Goal: Entertainment & Leisure: Consume media (video, audio)

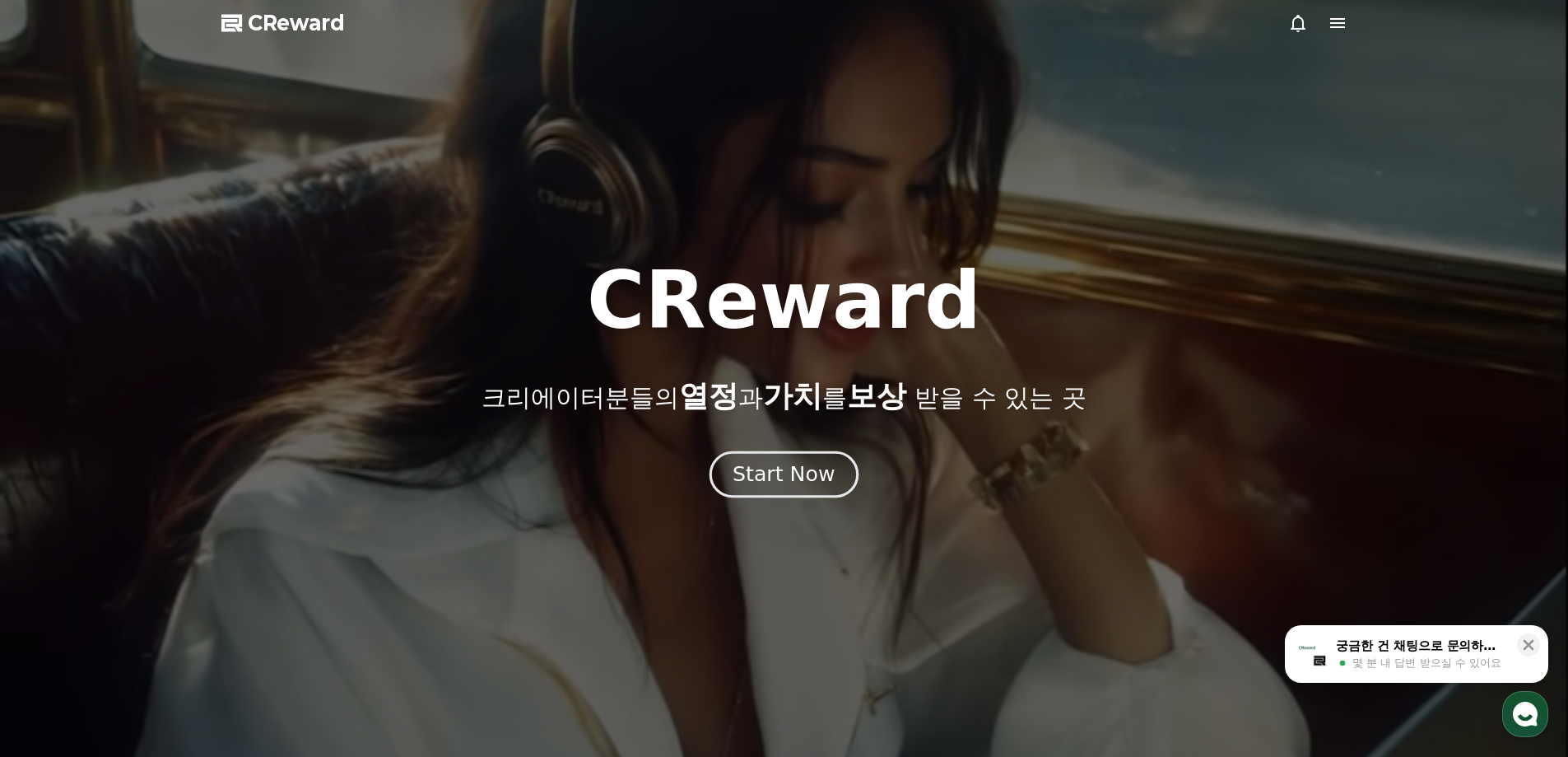
click at [800, 461] on div "Start Now" at bounding box center [783, 475] width 102 height 28
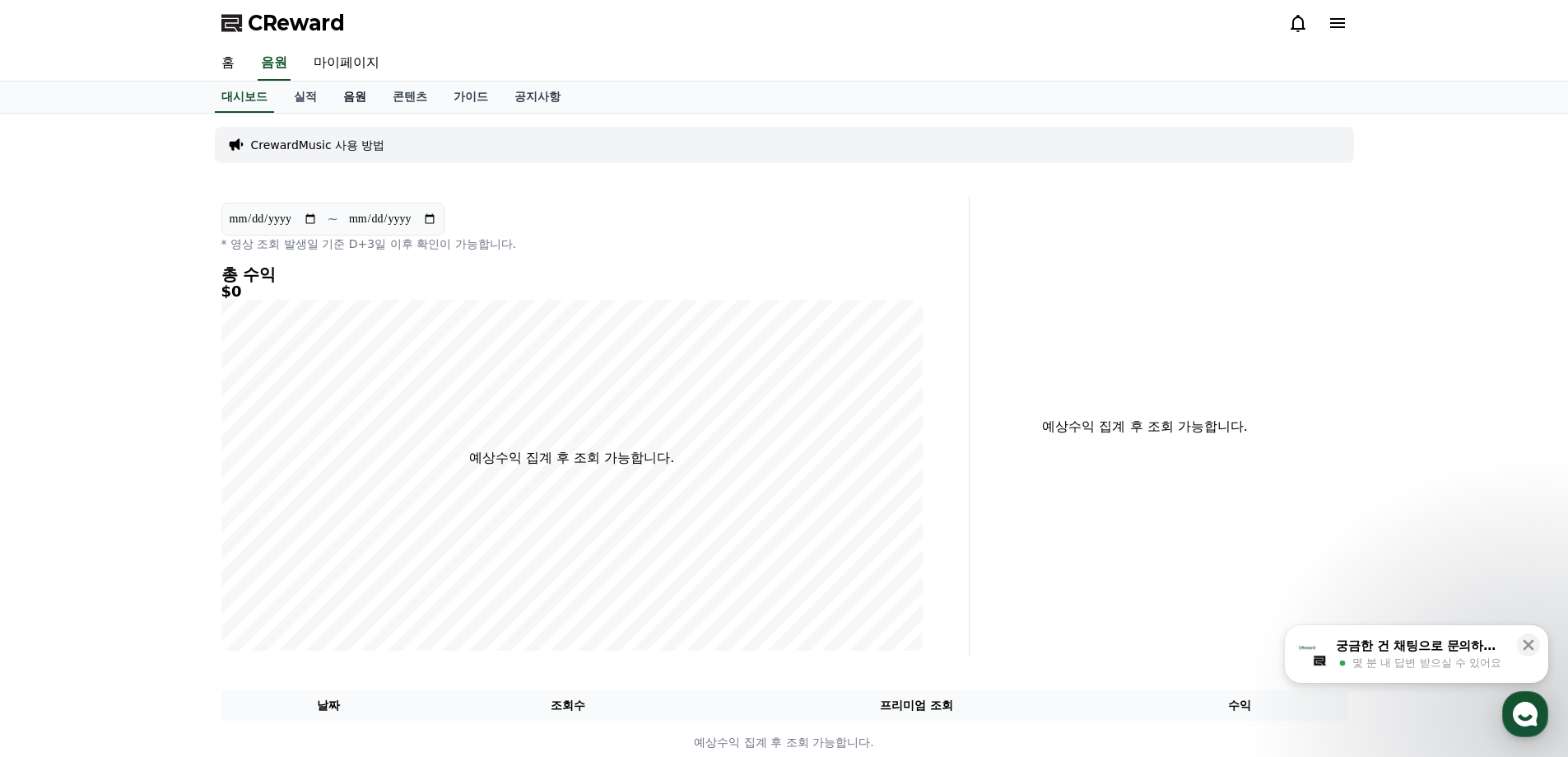
click at [358, 93] on link "음원" at bounding box center [355, 97] width 49 height 31
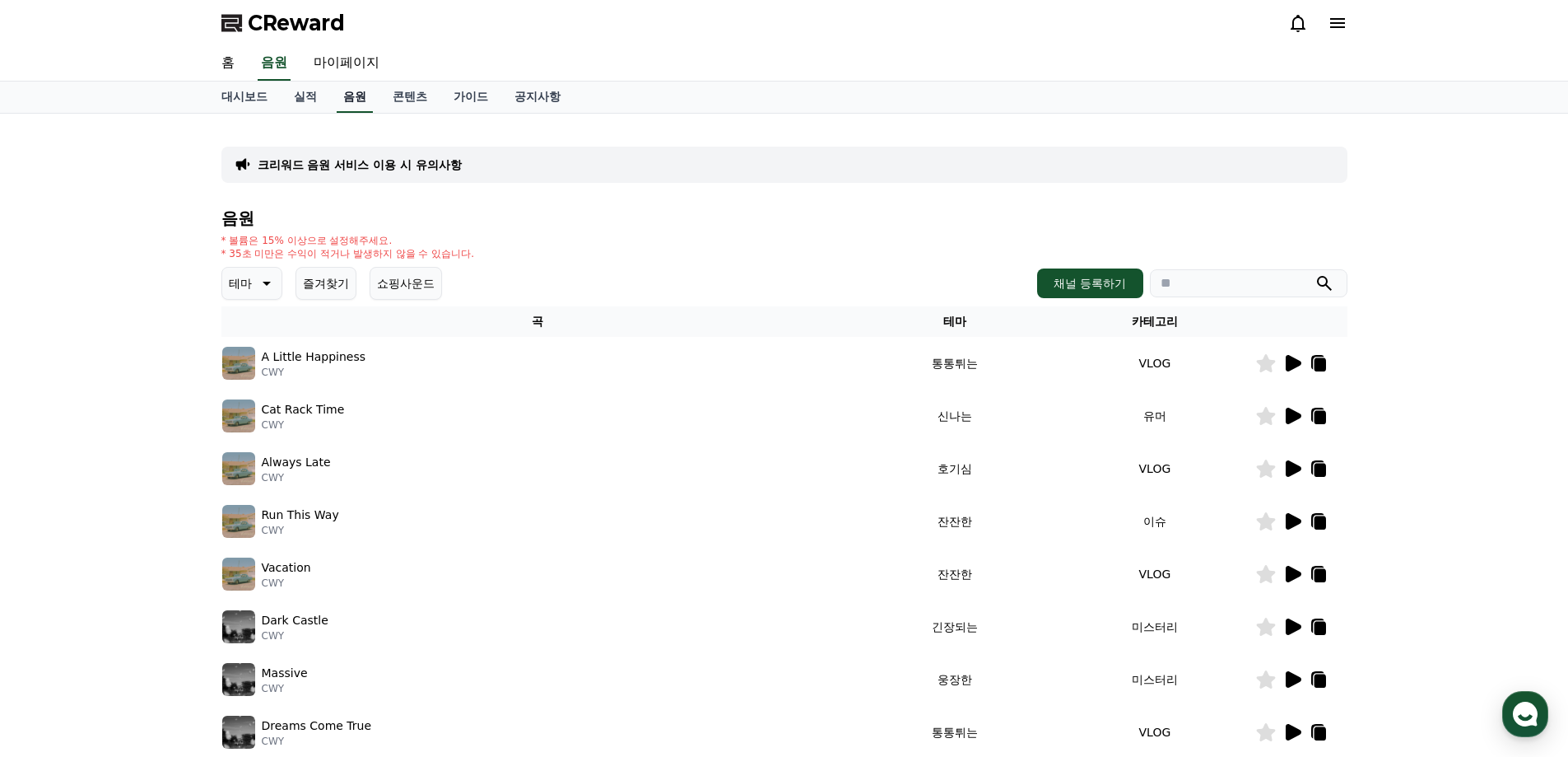
click at [349, 96] on link "음원" at bounding box center [355, 97] width 36 height 31
click at [267, 286] on icon at bounding box center [264, 282] width 20 height 20
click at [246, 379] on button "반전" at bounding box center [242, 379] width 36 height 36
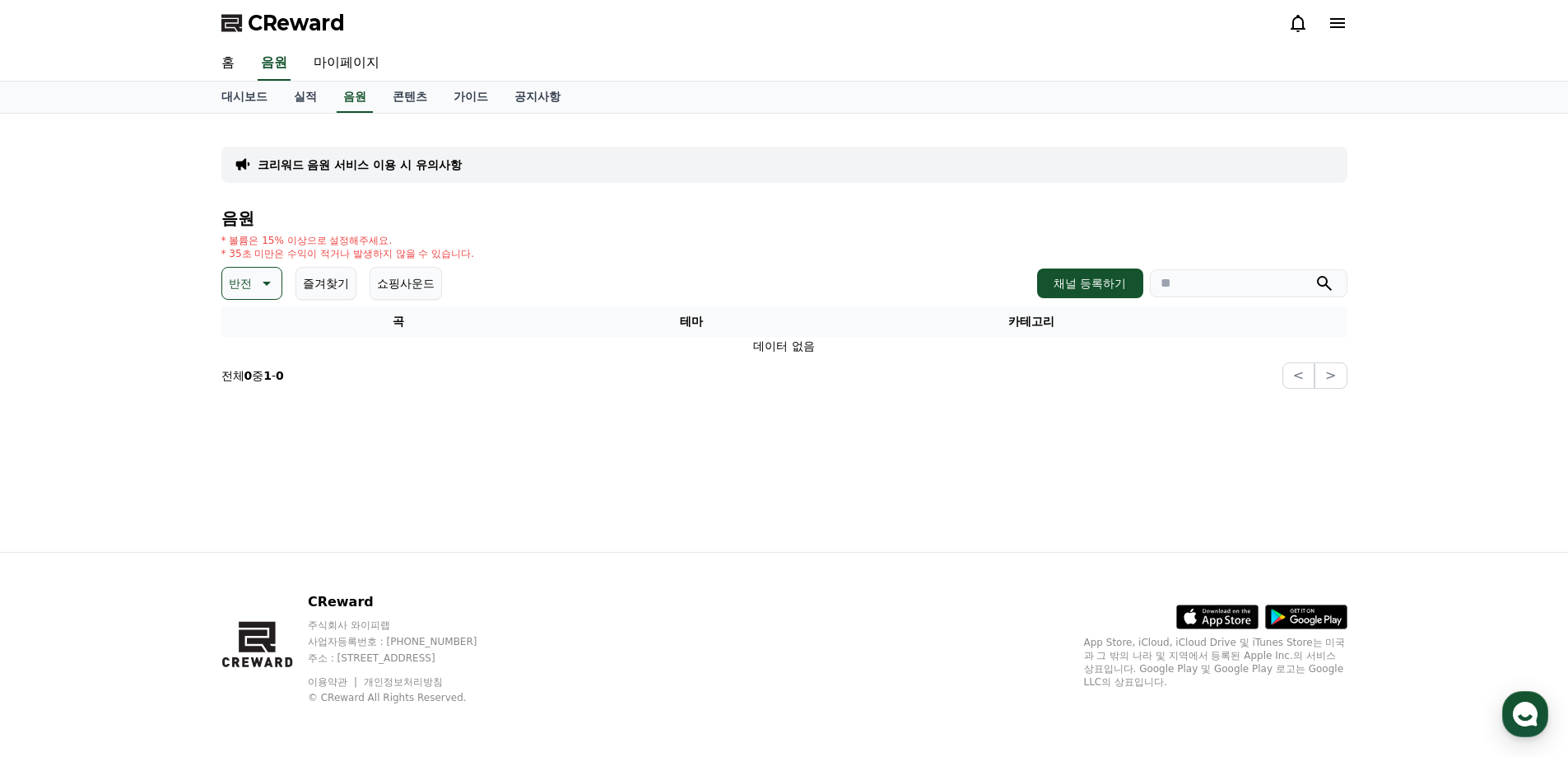
click at [279, 295] on button "반전" at bounding box center [251, 282] width 61 height 33
click at [250, 406] on button "호기심" at bounding box center [248, 412] width 48 height 36
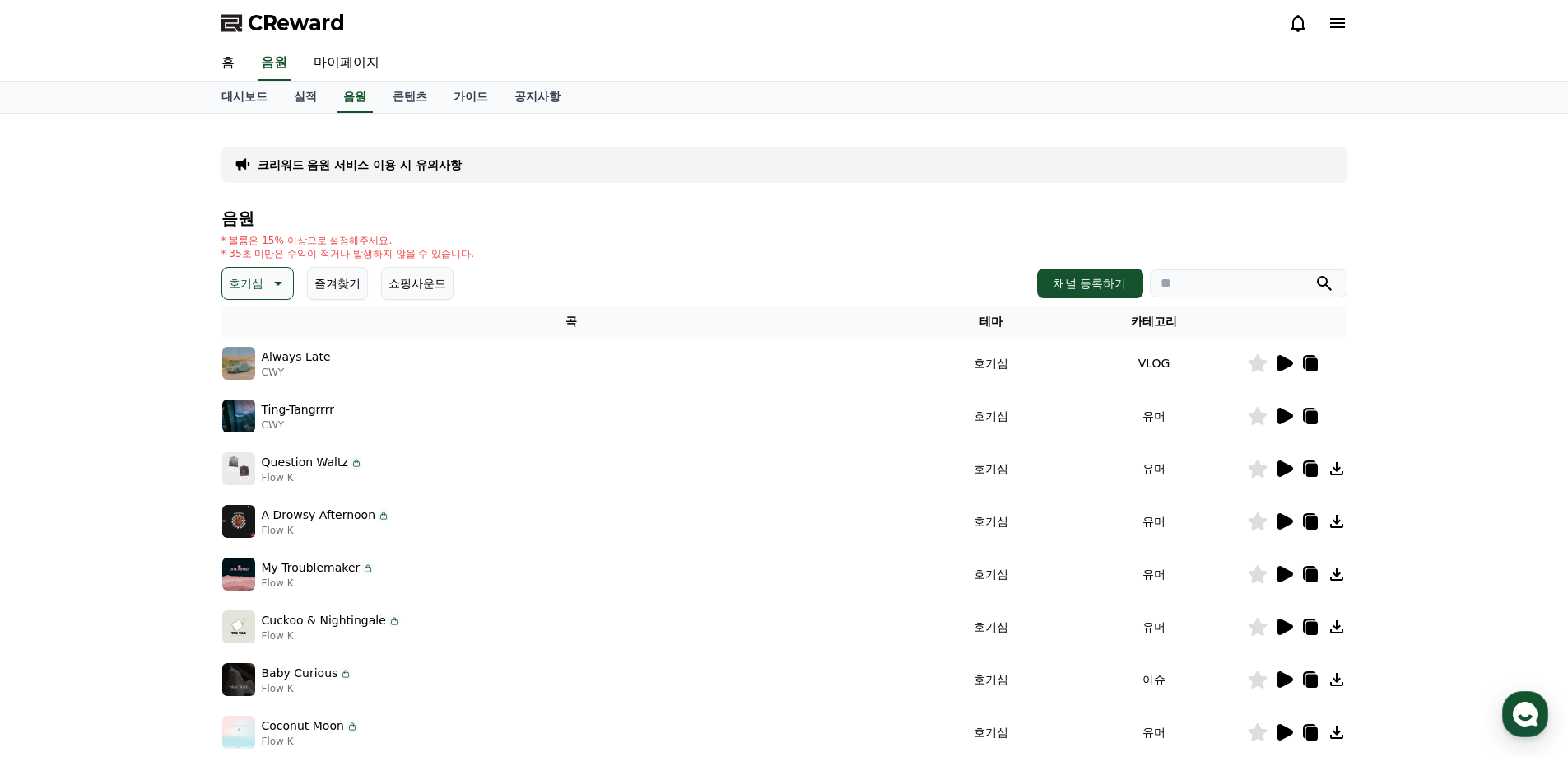
click at [1286, 474] on icon at bounding box center [1285, 468] width 16 height 16
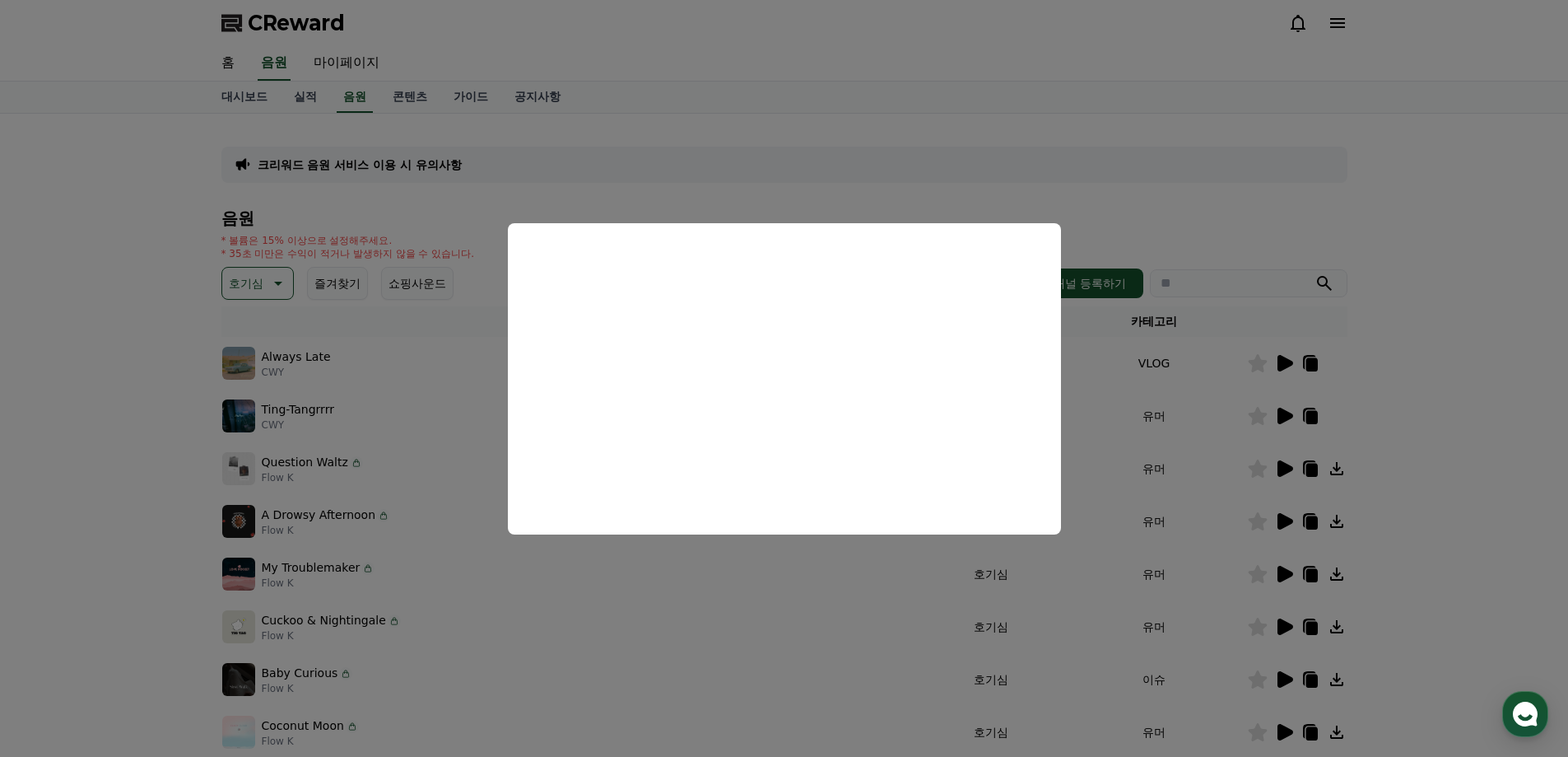
click at [1515, 437] on button "close modal" at bounding box center [784, 378] width 1568 height 757
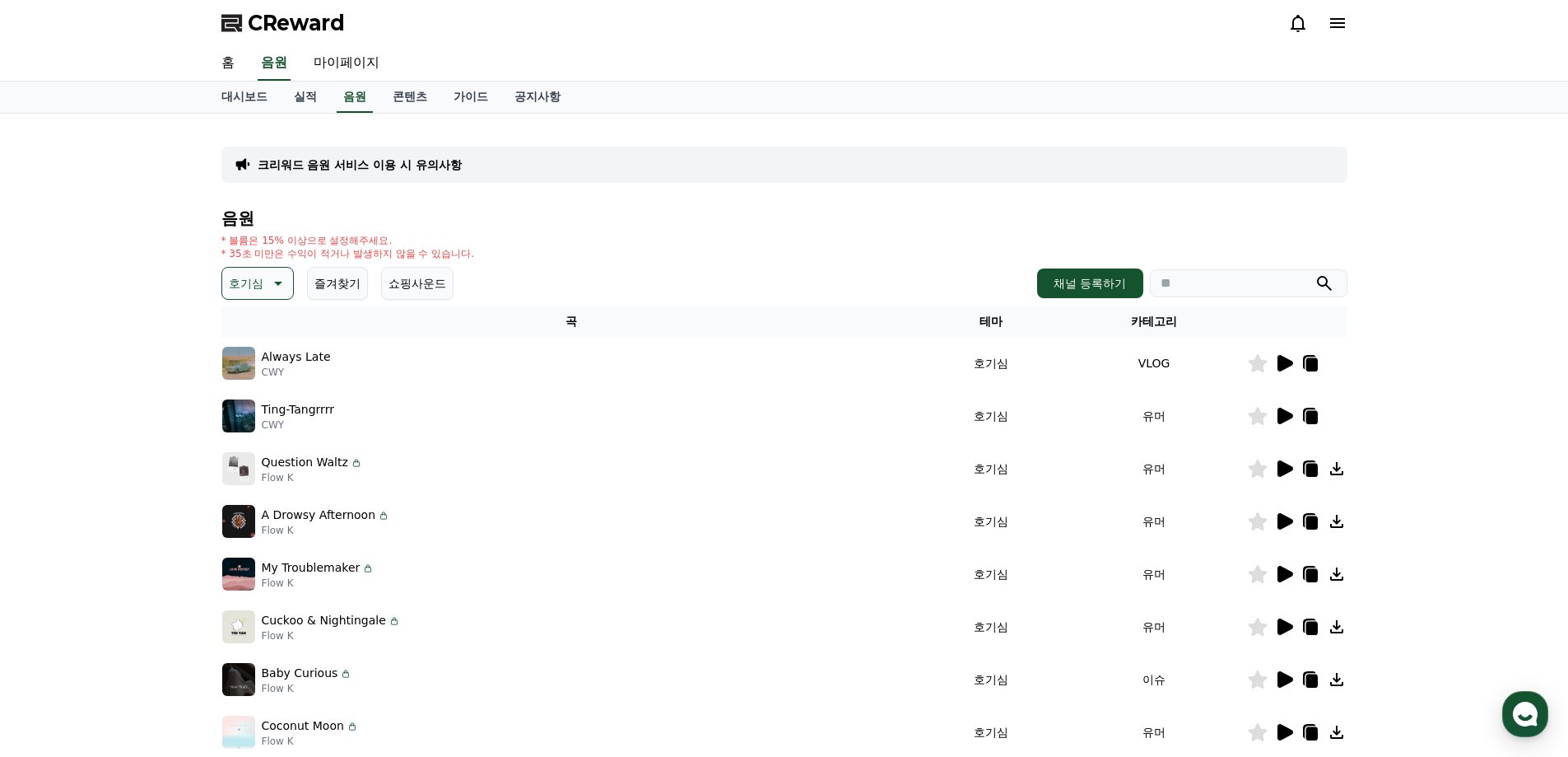
click at [1288, 365] on icon at bounding box center [1285, 362] width 16 height 16
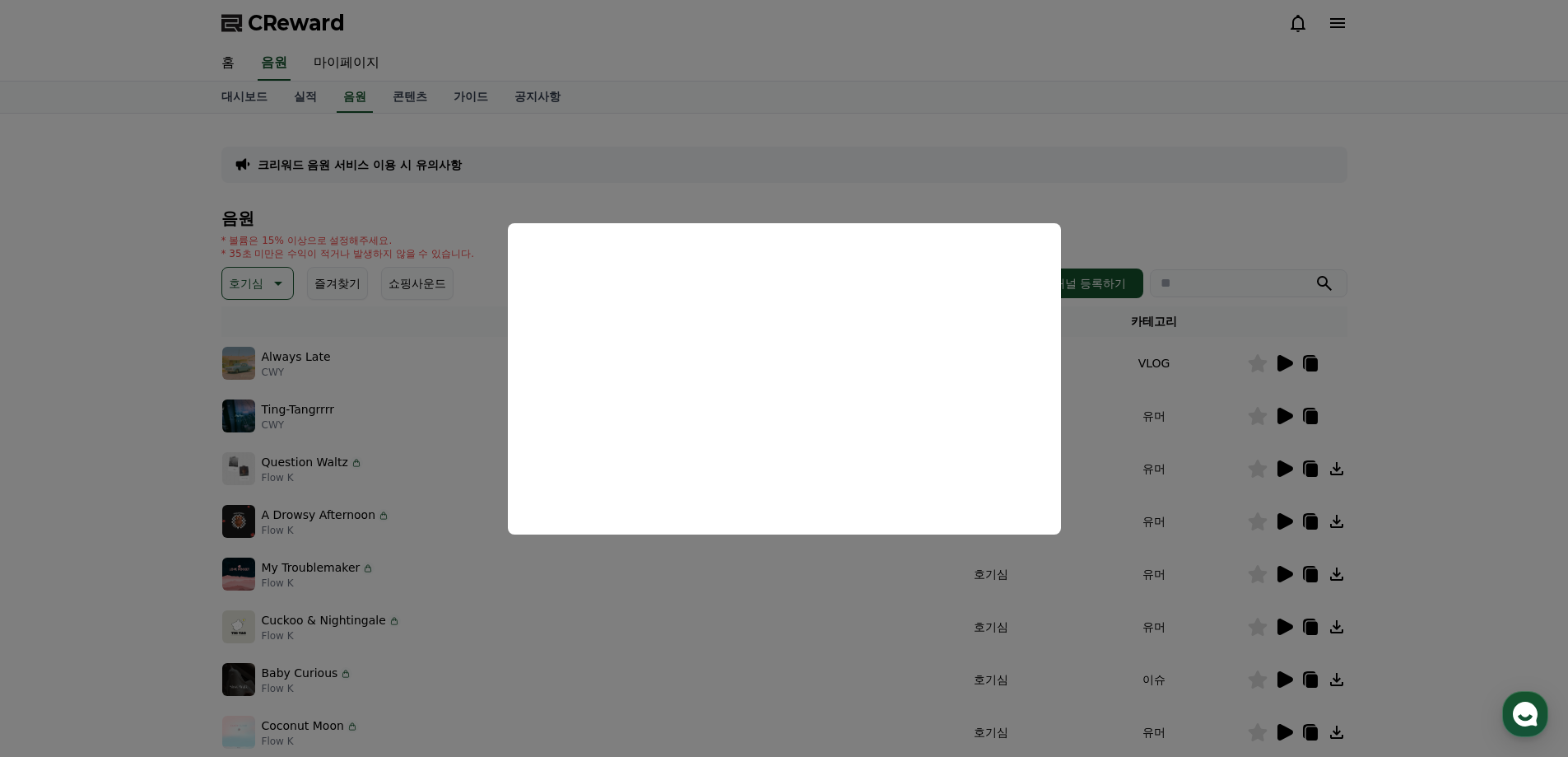
click at [1499, 594] on button "close modal" at bounding box center [784, 378] width 1568 height 757
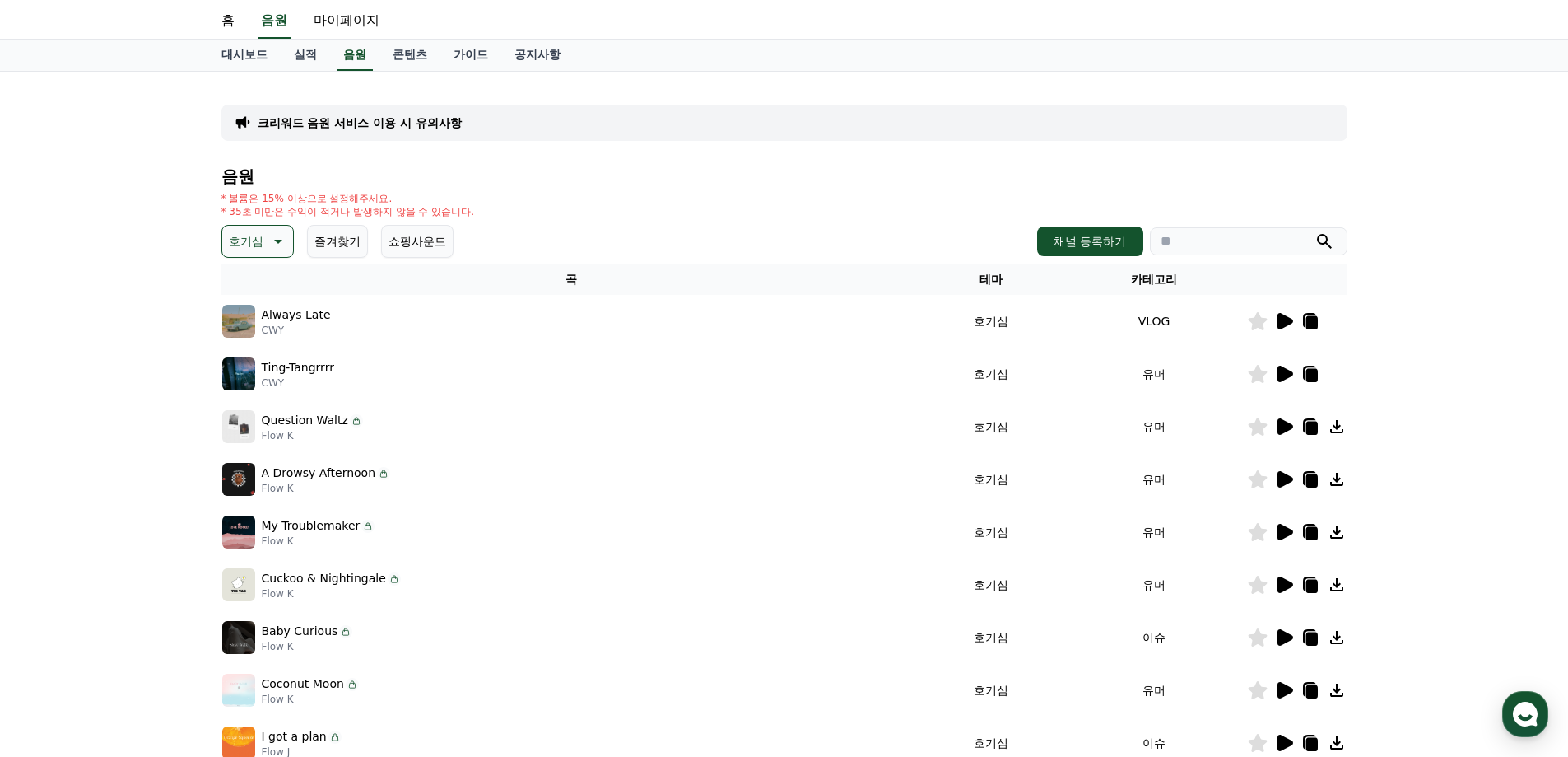
scroll to position [82, 0]
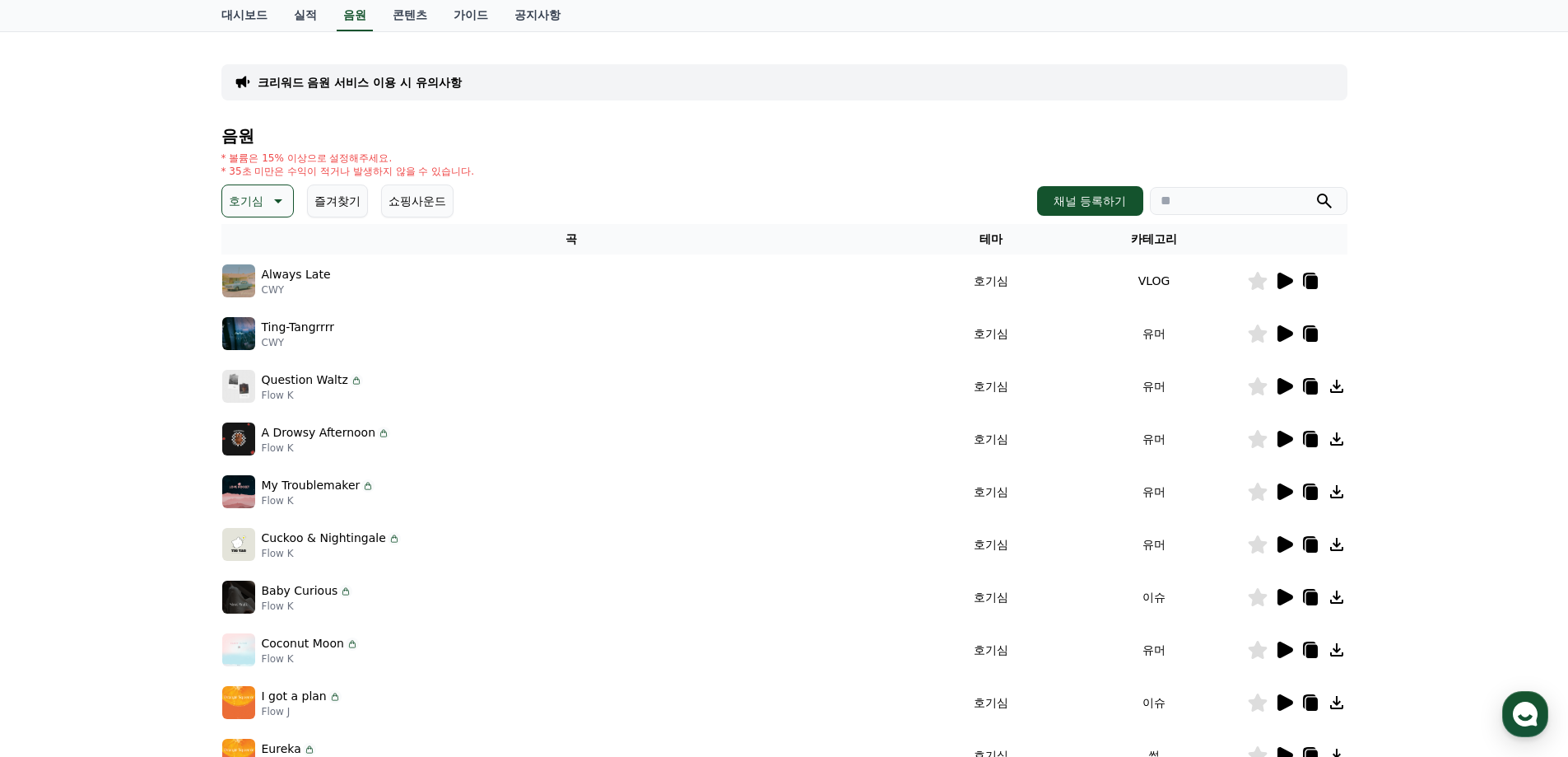
click at [1288, 590] on icon at bounding box center [1284, 597] width 20 height 20
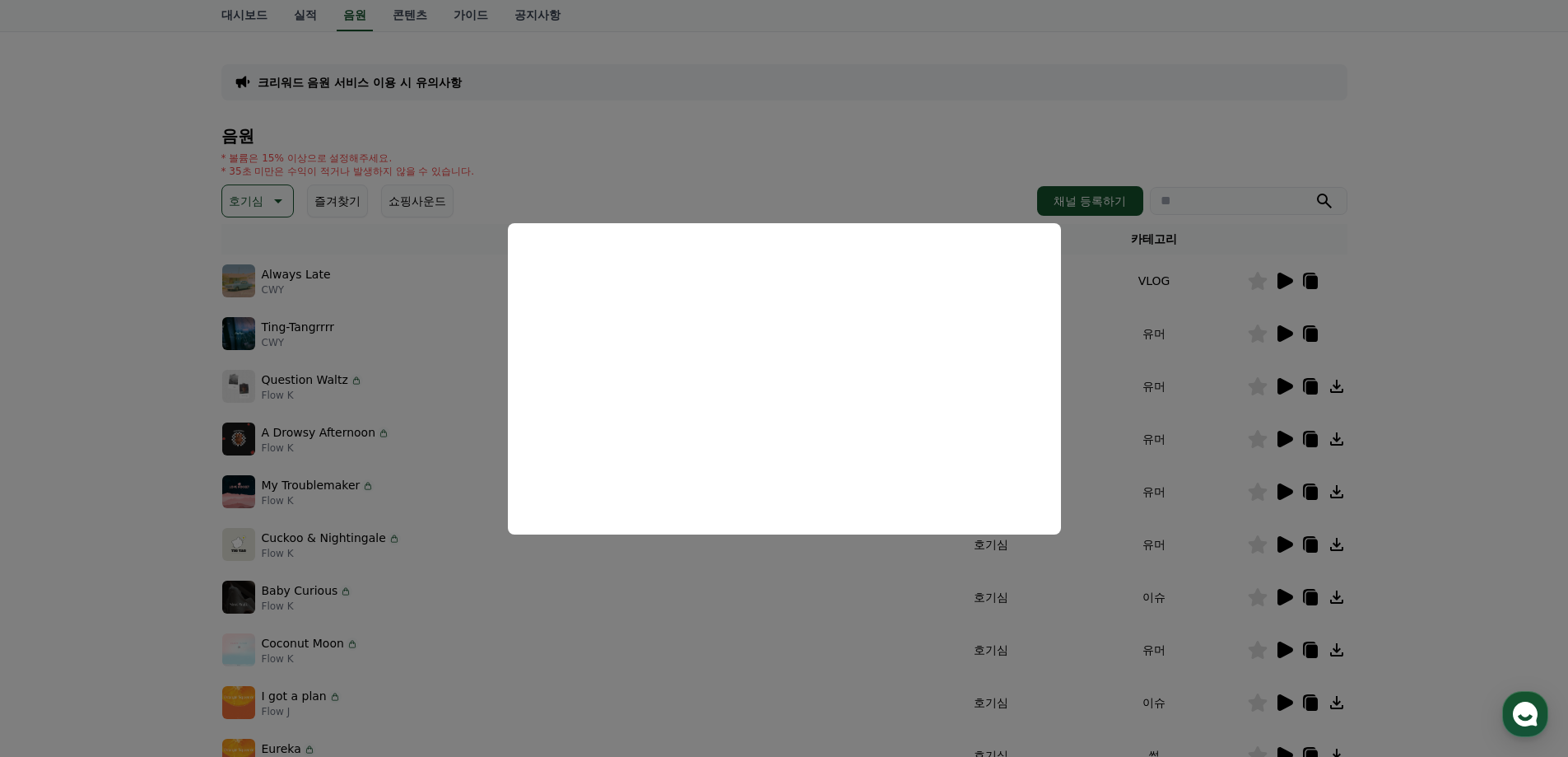
click at [1443, 401] on button "close modal" at bounding box center [784, 378] width 1568 height 757
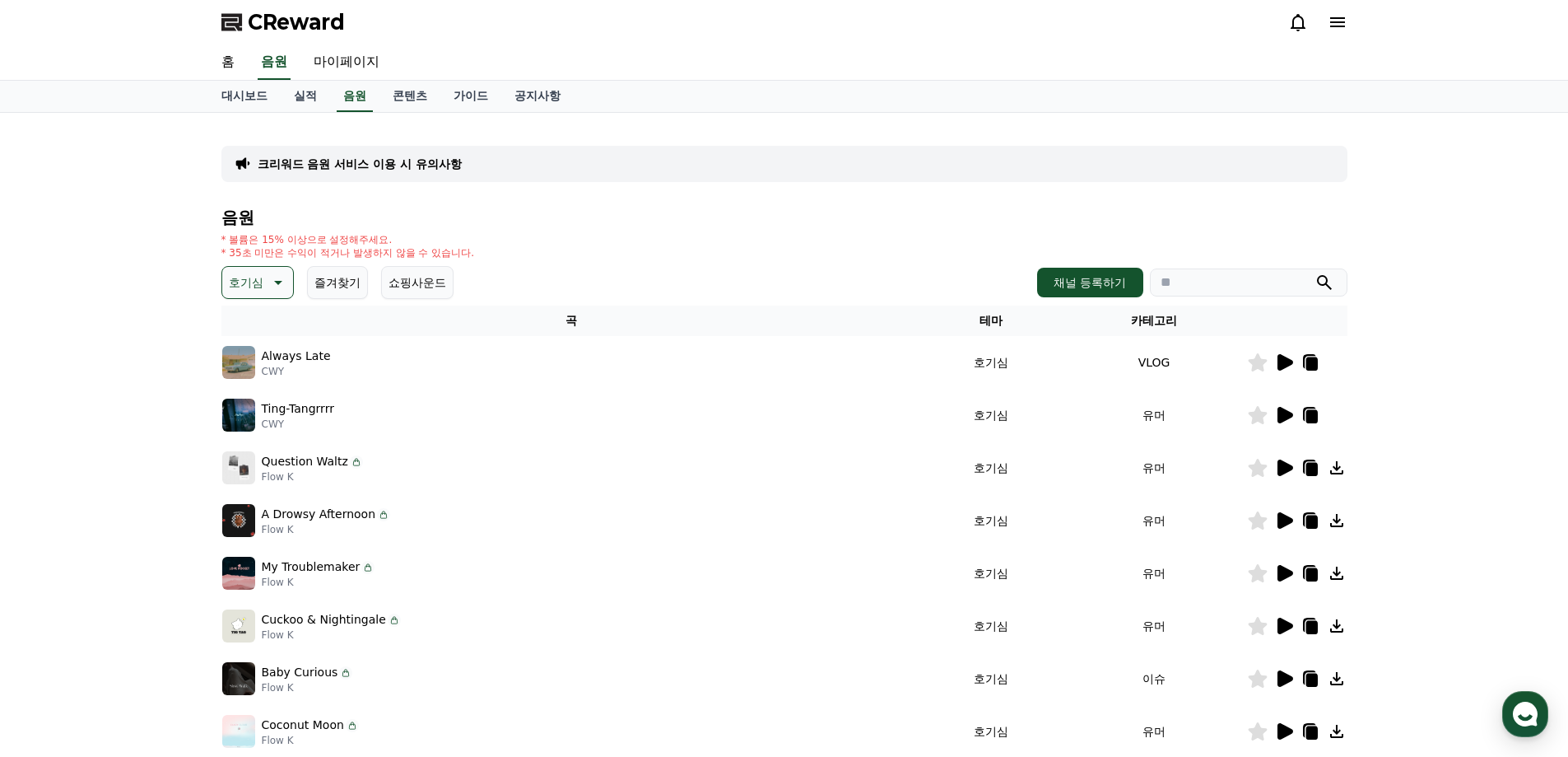
scroll to position [0, 0]
click at [270, 278] on icon at bounding box center [276, 282] width 20 height 20
click at [258, 415] on button "웅장한" at bounding box center [248, 422] width 48 height 36
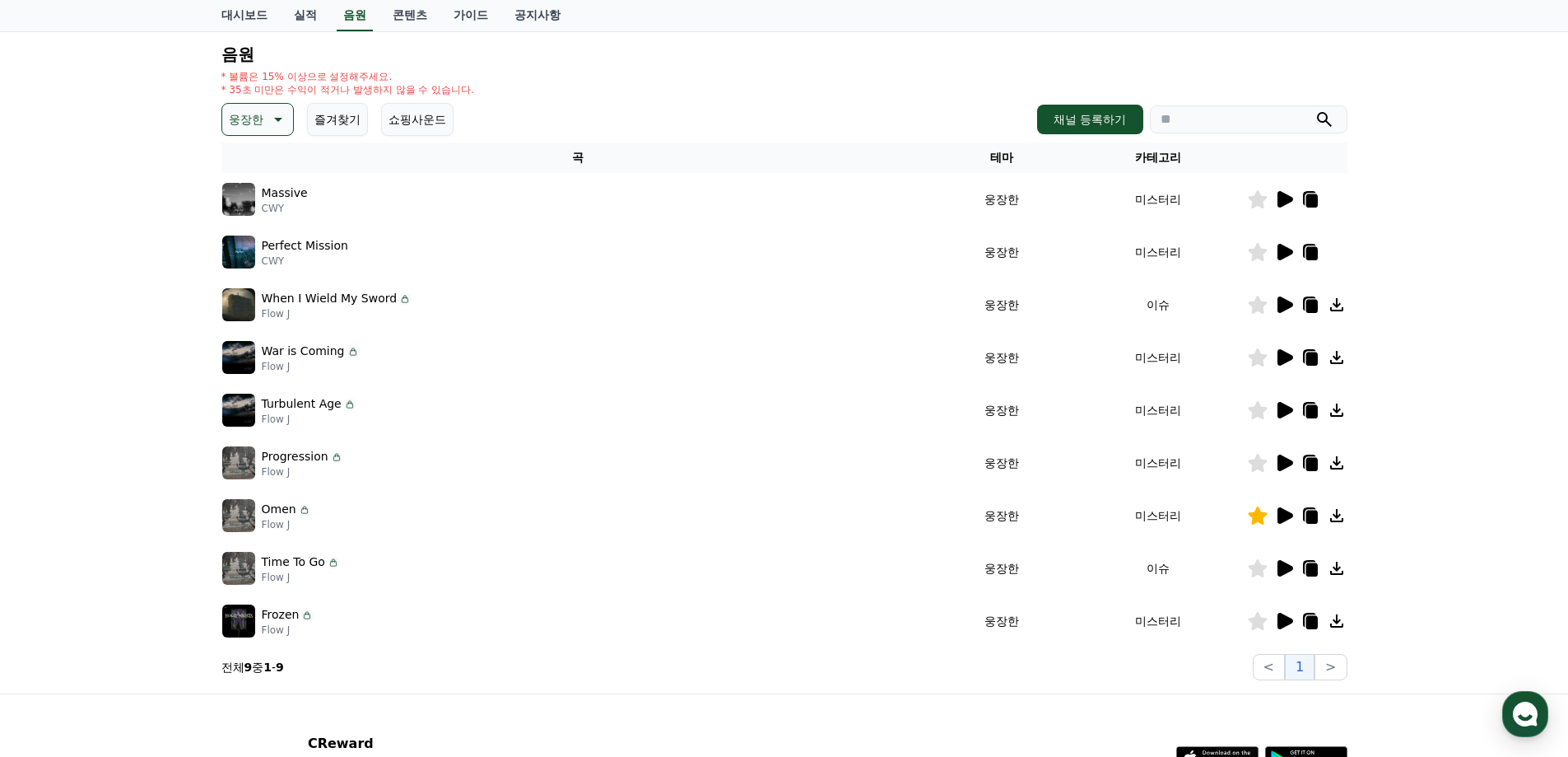
scroll to position [165, 0]
click at [1276, 301] on icon at bounding box center [1284, 303] width 20 height 20
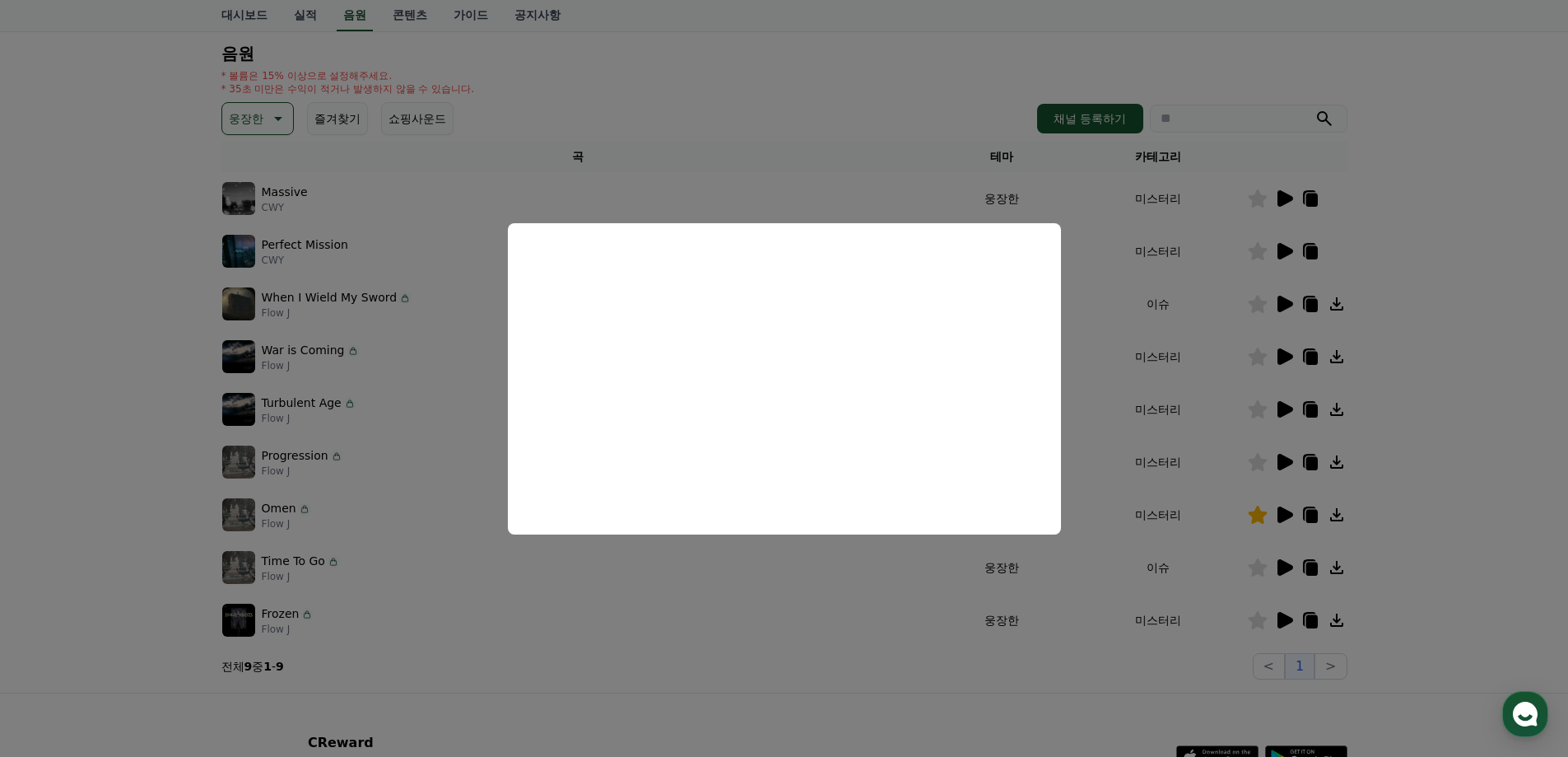
click at [1460, 525] on button "close modal" at bounding box center [784, 378] width 1568 height 757
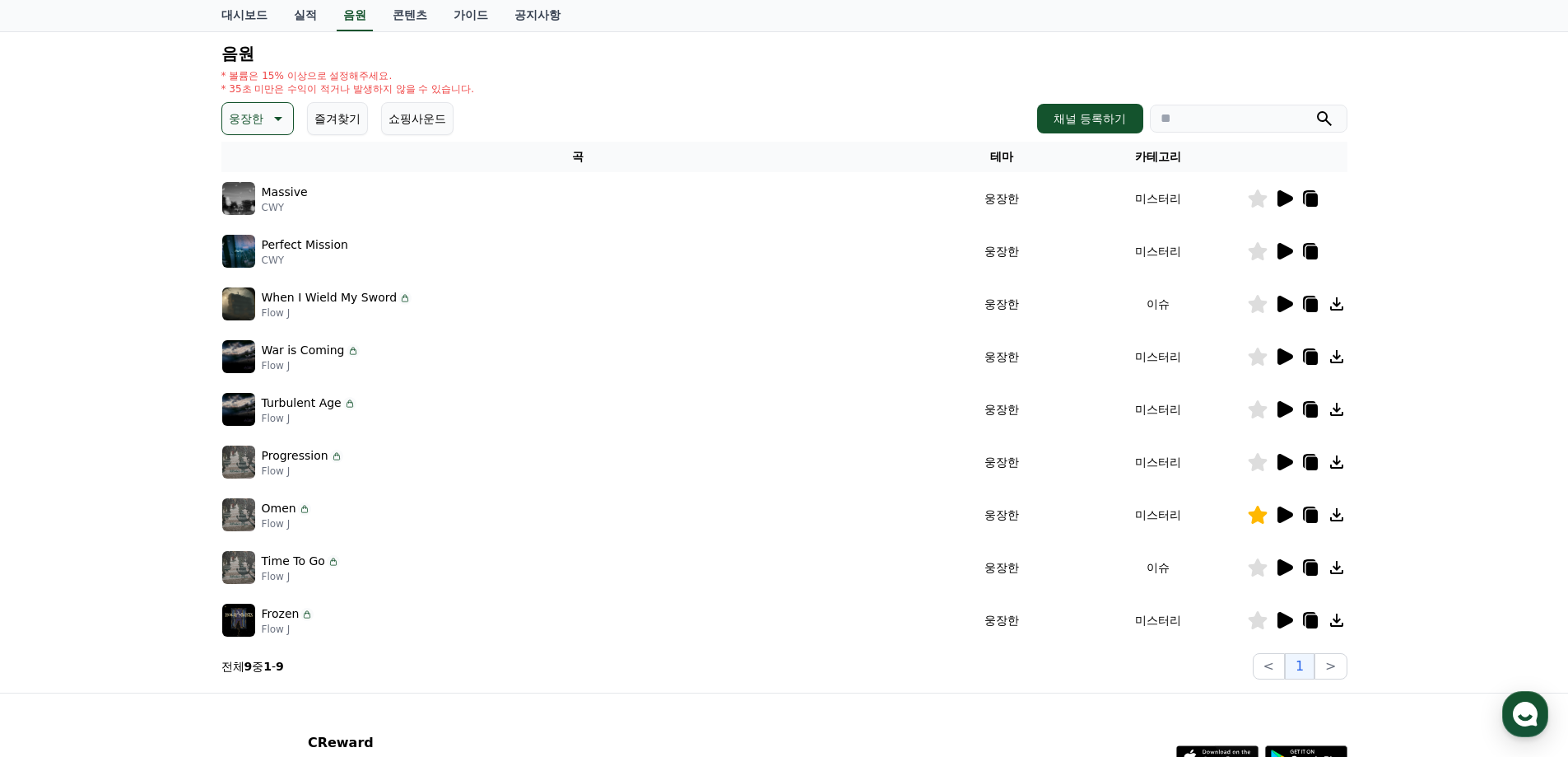
click at [1283, 515] on icon at bounding box center [1285, 514] width 16 height 16
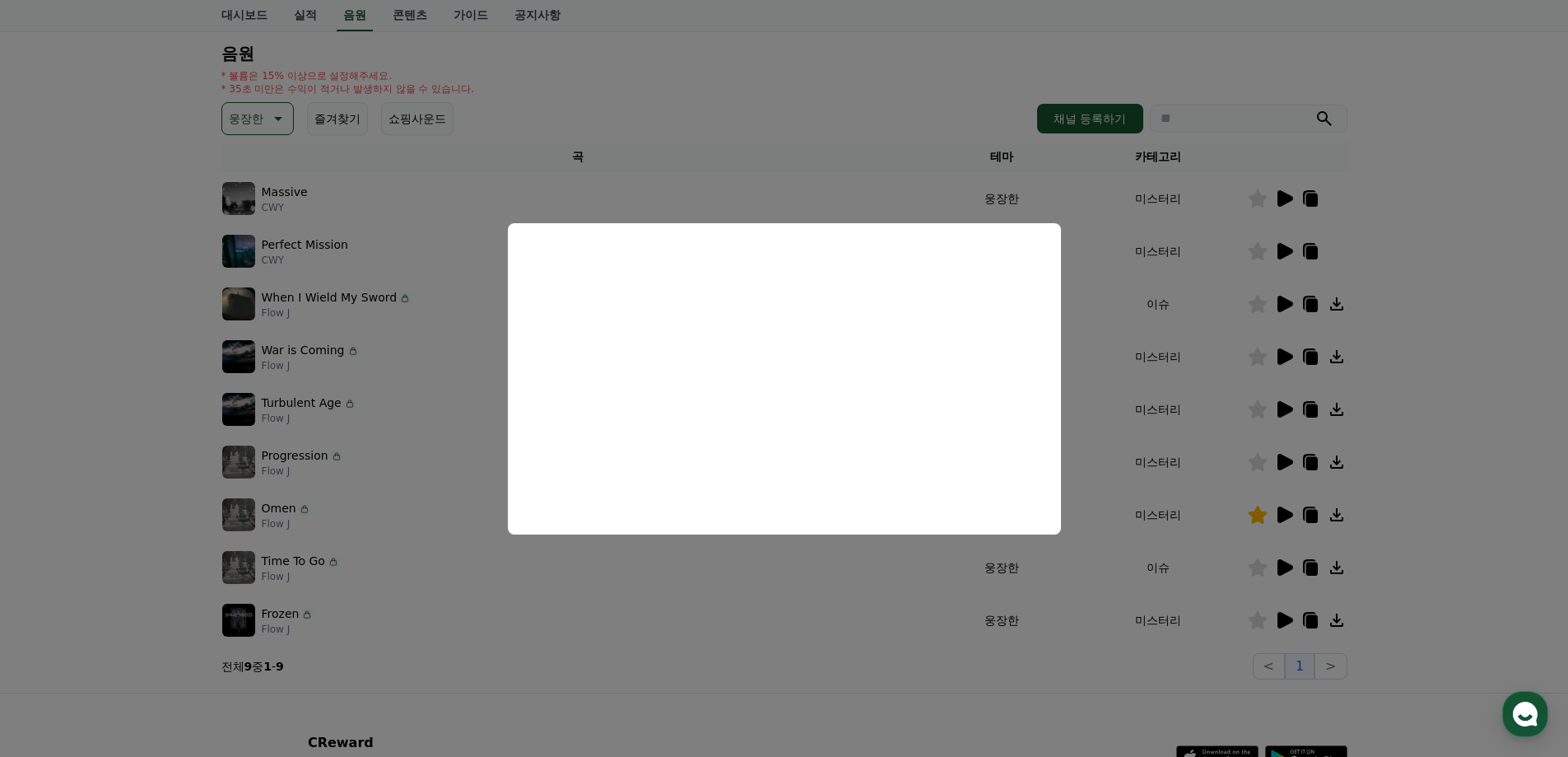
click at [1463, 411] on button "close modal" at bounding box center [784, 378] width 1568 height 757
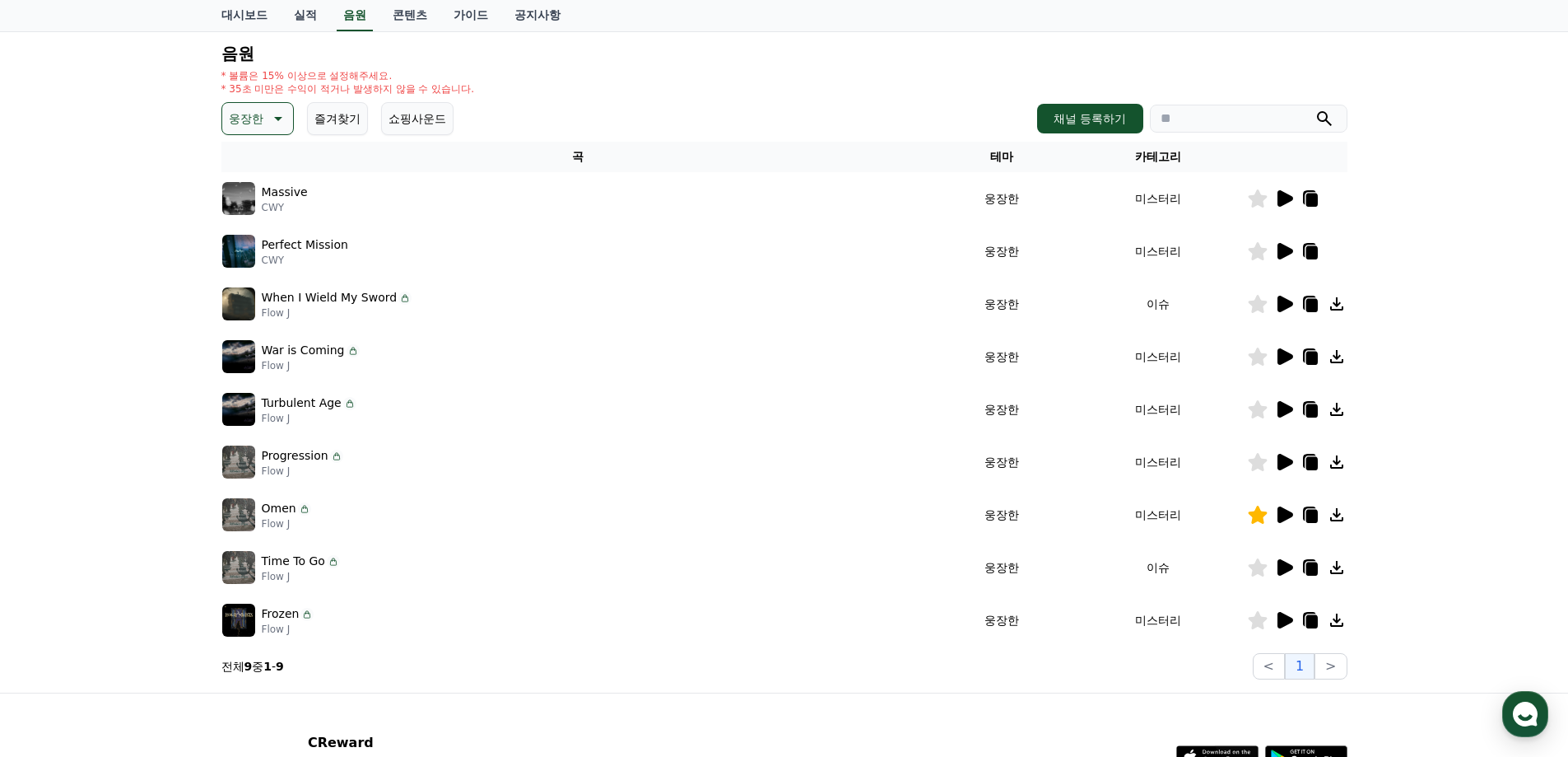
click at [1306, 520] on icon at bounding box center [1311, 516] width 11 height 13
click at [761, 401] on div "Turbulent Age Flow J" at bounding box center [578, 409] width 712 height 33
click at [1280, 250] on icon at bounding box center [1285, 250] width 16 height 16
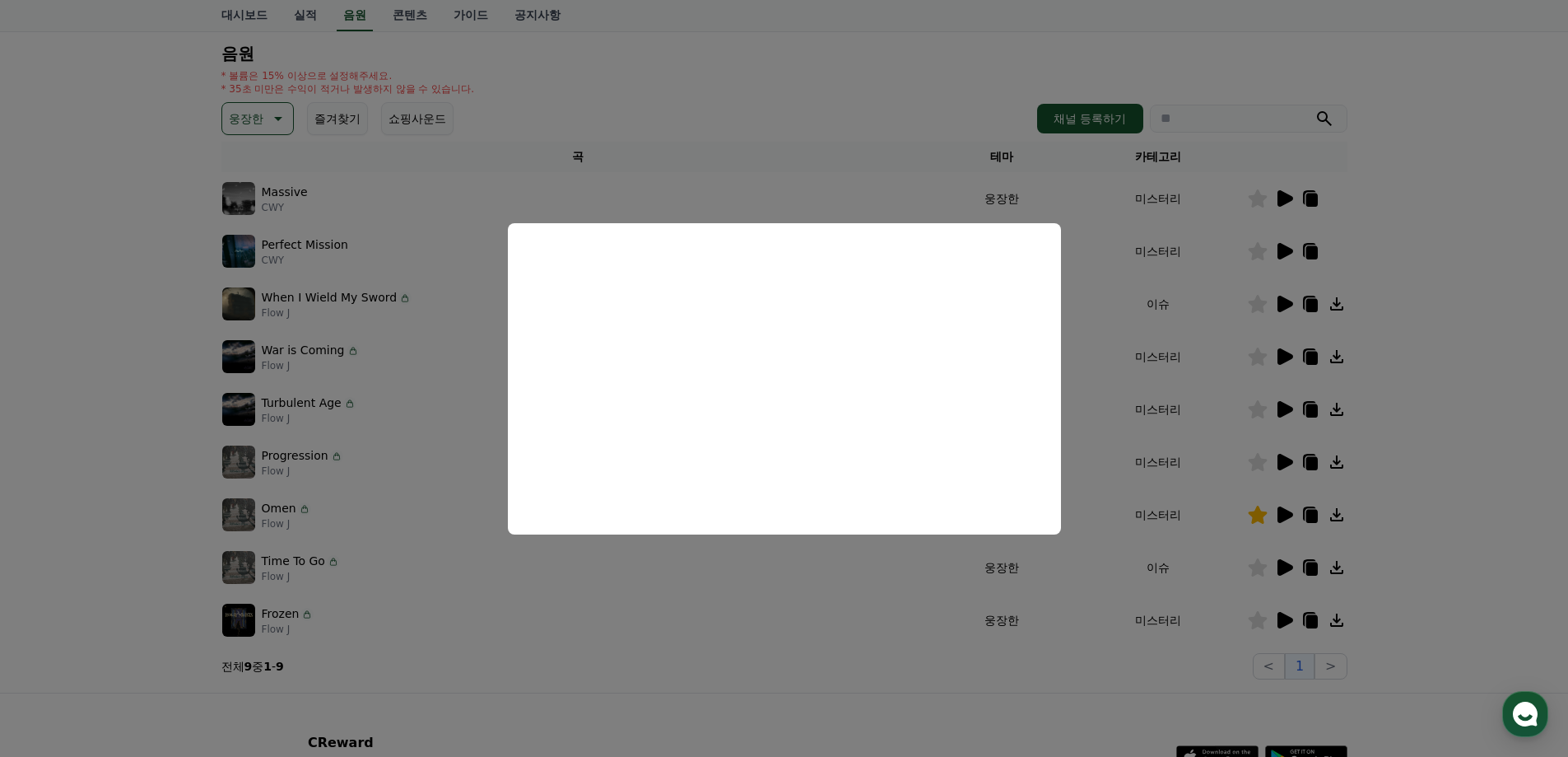
click at [1453, 294] on button "close modal" at bounding box center [784, 378] width 1568 height 757
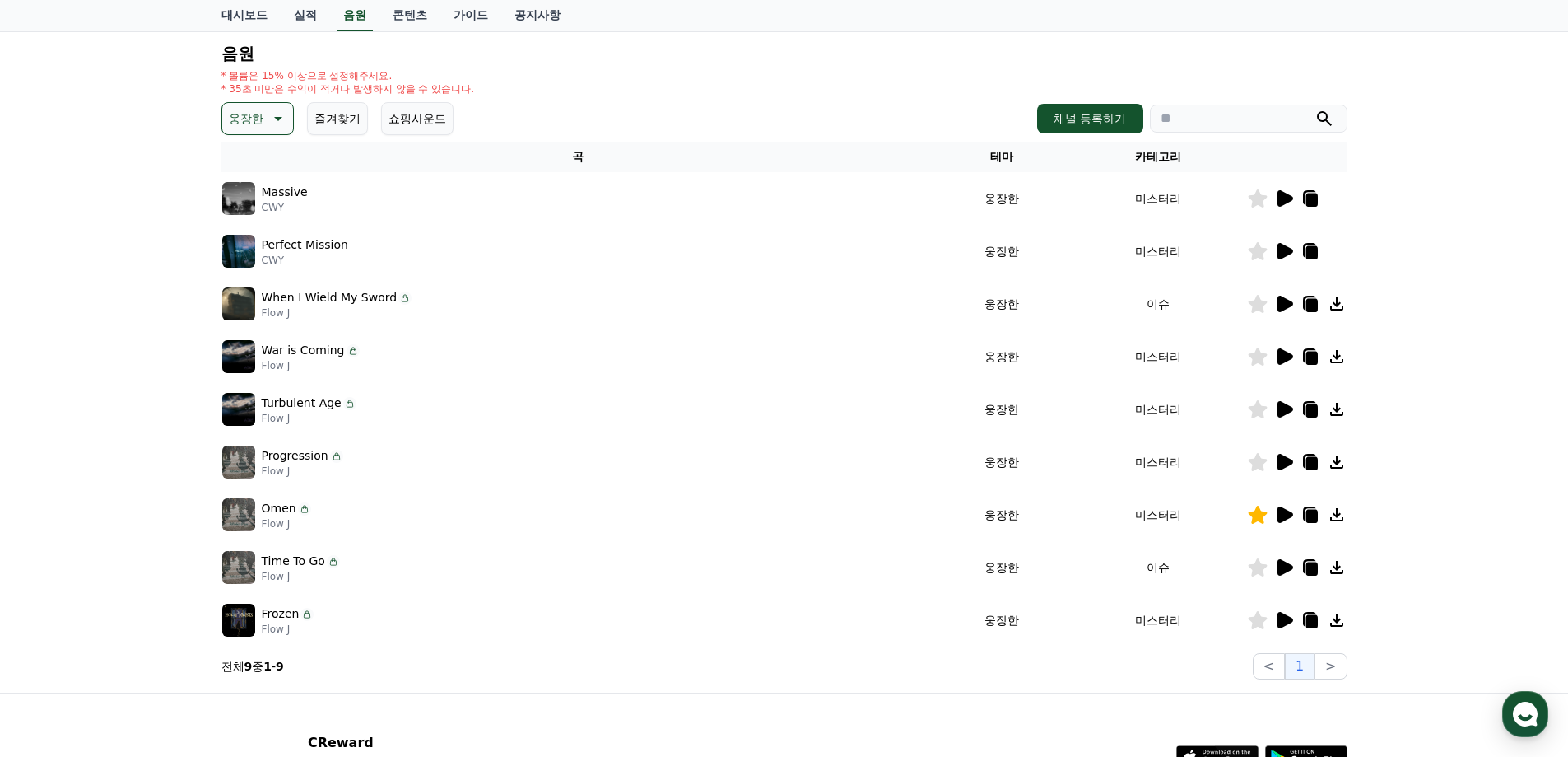
click at [1313, 249] on icon at bounding box center [1311, 252] width 11 height 13
drag, startPoint x: 1506, startPoint y: 465, endPoint x: 1530, endPoint y: 443, distance: 32.6
click at [1506, 465] on div "크리워드 음원 서비스 이용 시 유의사항 음원 * 볼륨은 15% 이상으로 설정해주세요. * 35초 미만은 수익이 적거나 발생하지 않을 수 있습니…" at bounding box center [784, 321] width 1568 height 744
click at [1277, 252] on icon at bounding box center [1285, 250] width 16 height 16
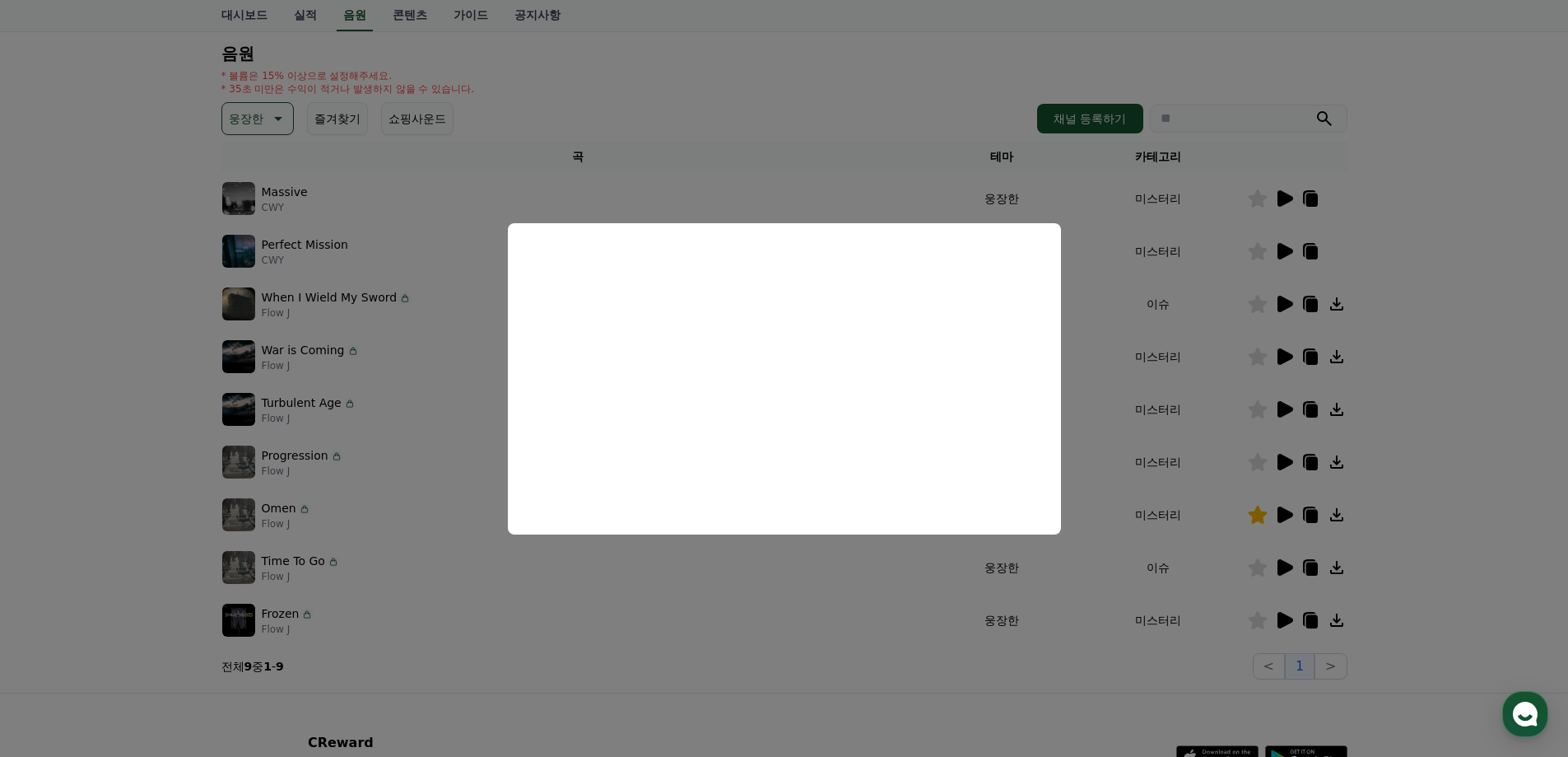
click at [1224, 252] on button "close modal" at bounding box center [784, 378] width 1568 height 757
click at [1256, 250] on icon at bounding box center [1257, 250] width 19 height 18
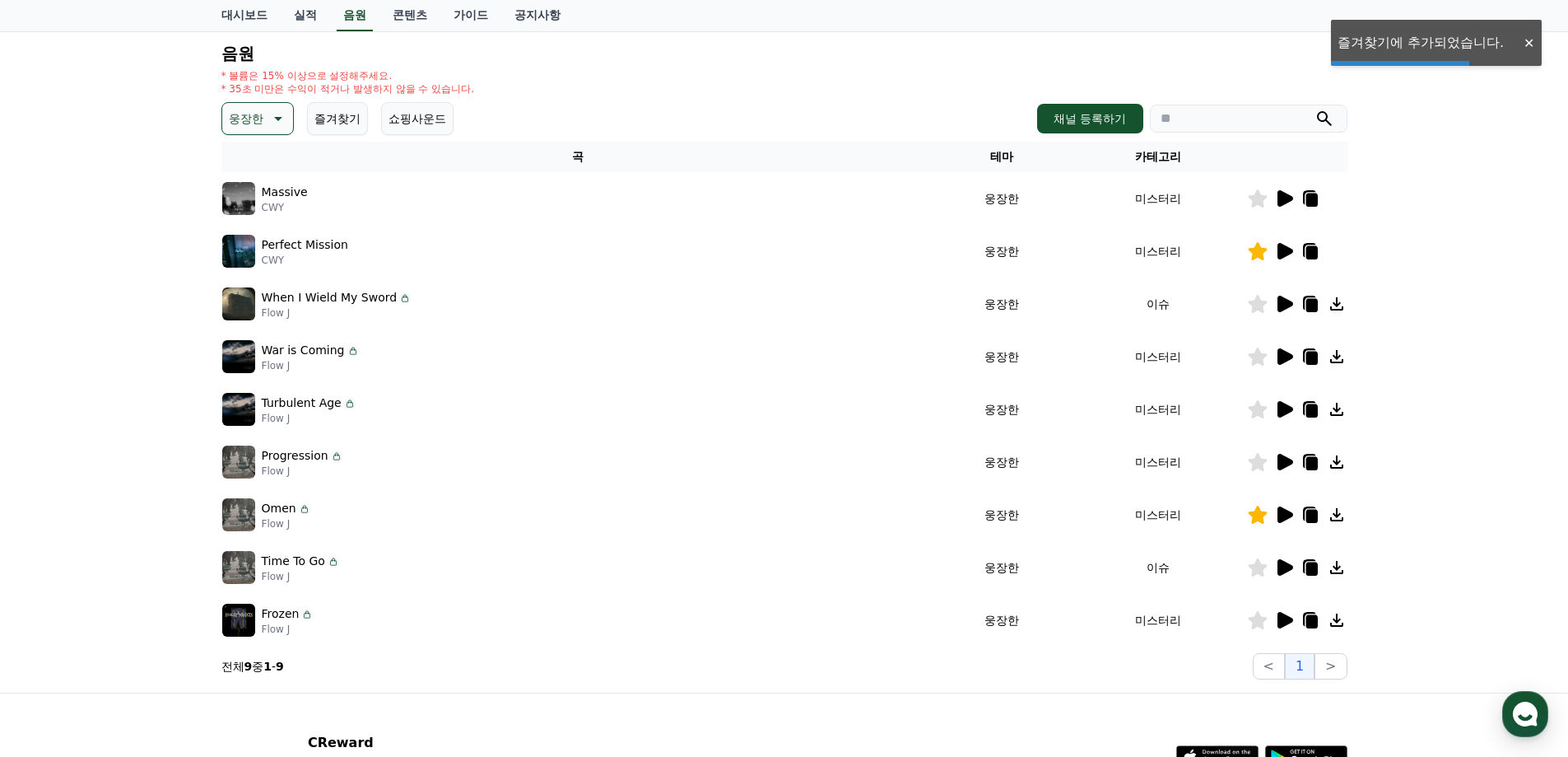
click at [1429, 247] on div "크리워드 음원 서비스 이용 시 유의사항 음원 * 볼륨은 15% 이상으로 설정해주세요. * 35초 미만은 수익이 적거나 발생하지 않을 수 있습니…" at bounding box center [784, 321] width 1568 height 744
